Goal: Task Accomplishment & Management: Complete application form

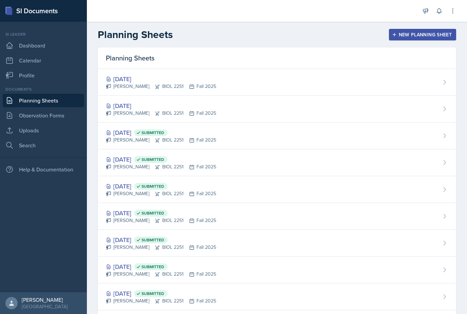
click at [152, 98] on div "[DATE] [PERSON_NAME] BIOL 2251 Fall 2025" at bounding box center [277, 109] width 359 height 27
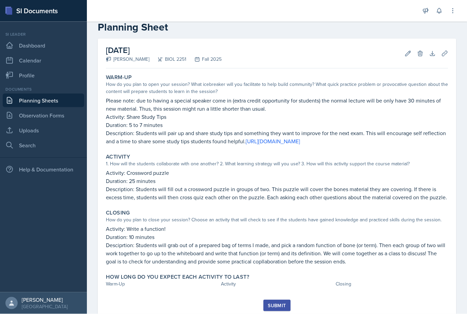
scroll to position [17, 0]
click at [114, 273] on div "How long do you expect each activity to last? Warm-Up Activity Closing" at bounding box center [277, 281] width 348 height 21
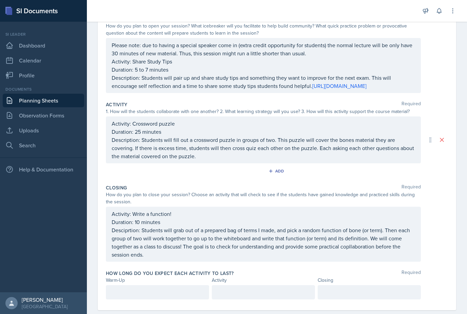
scroll to position [76, 0]
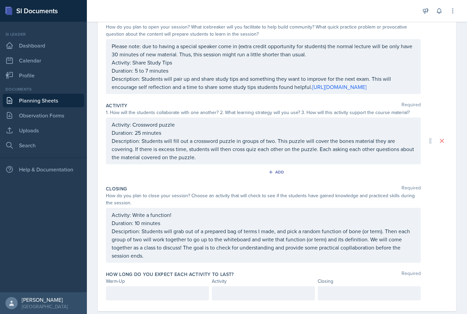
click at [123, 289] on div at bounding box center [157, 293] width 103 height 14
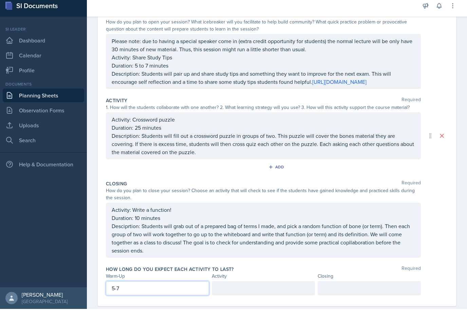
click at [251, 286] on div at bounding box center [263, 293] width 103 height 14
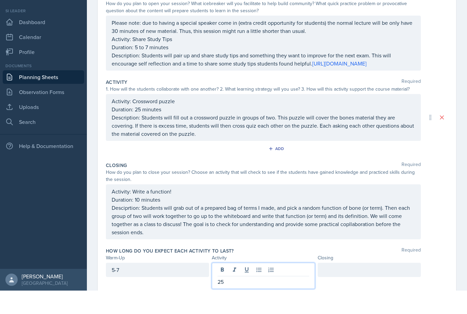
click at [387, 286] on div at bounding box center [369, 293] width 103 height 14
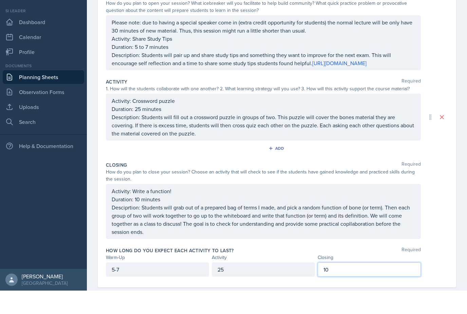
scroll to position [76, 0]
click at [438, 208] on div "Activity: Write a function! Duration: 10 minutes Desciprtion: Students will gra…" at bounding box center [277, 235] width 342 height 55
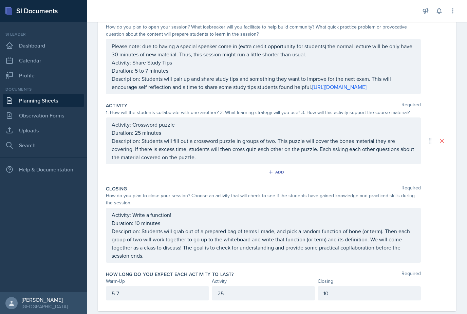
click at [54, 94] on link "Planning Sheets" at bounding box center [44, 101] width 82 height 14
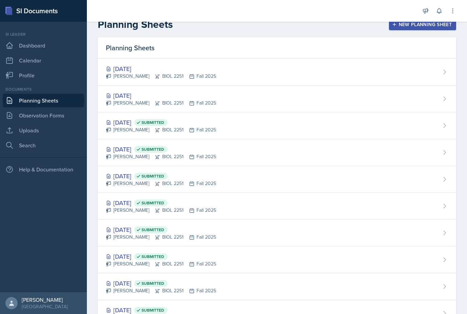
scroll to position [11, 0]
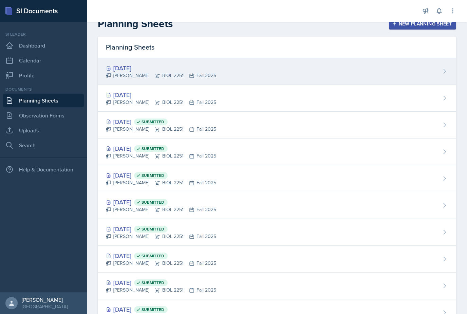
click at [156, 74] on icon at bounding box center [157, 75] width 5 height 5
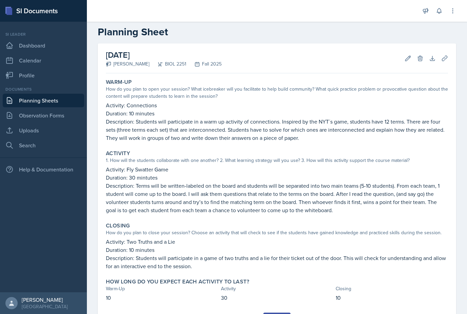
scroll to position [10, 0]
